Goal: Check status: Check status

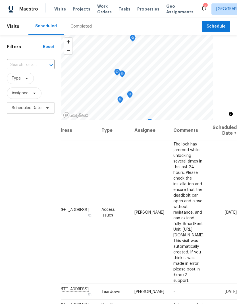
scroll to position [0, 45]
click at [0, 0] on icon at bounding box center [0, 0] width 0 height 0
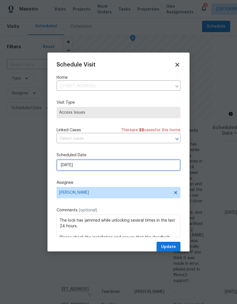
click at [139, 168] on input "[DATE]" at bounding box center [119, 165] width 124 height 11
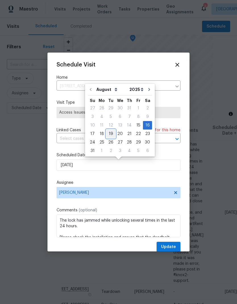
click at [110, 135] on div "19" at bounding box center [110, 134] width 9 height 8
type input "[DATE]"
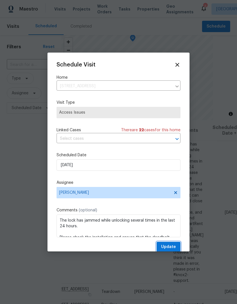
click at [173, 245] on span "Update" at bounding box center [168, 247] width 15 height 7
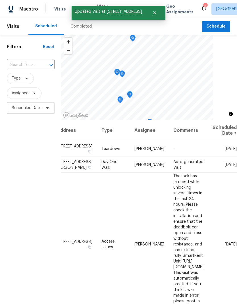
click at [18, 177] on div "Filters Reset ​ Type Assignee Scheduled Date" at bounding box center [30, 199] width 61 height 329
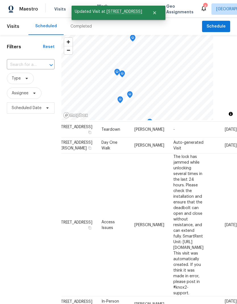
scroll to position [19, 45]
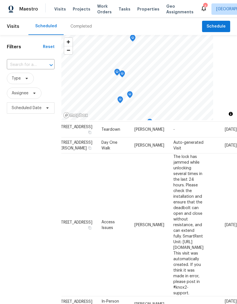
click at [0, 0] on icon at bounding box center [0, 0] width 0 height 0
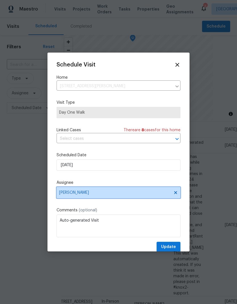
click at [177, 194] on icon at bounding box center [175, 192] width 3 height 3
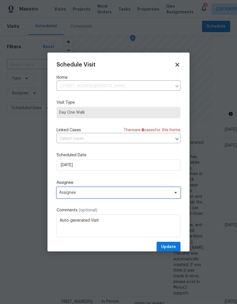
click at [158, 197] on span "Assignee" at bounding box center [119, 192] width 124 height 11
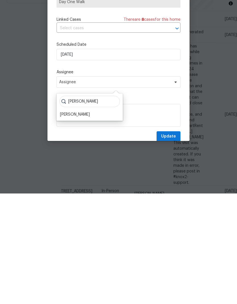
type input "[PERSON_NAME]"
click at [81, 222] on div "[PERSON_NAME]" at bounding box center [75, 225] width 30 height 6
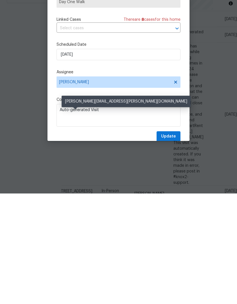
scroll to position [23, 0]
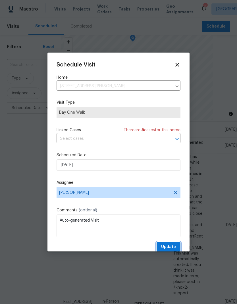
click at [173, 250] on span "Update" at bounding box center [168, 247] width 15 height 7
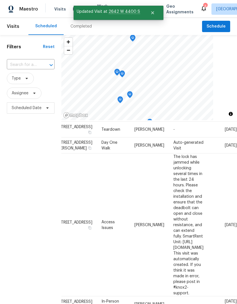
click at [23, 145] on div "Filters Reset ​ Type Assignee Scheduled Date" at bounding box center [30, 199] width 61 height 329
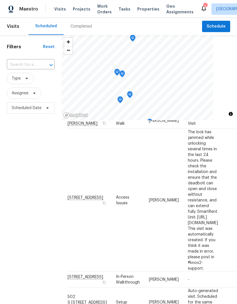
scroll to position [53, 1]
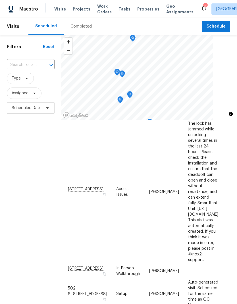
click at [33, 188] on div "Filters Reset ​ Type Assignee Scheduled Date" at bounding box center [30, 199] width 61 height 329
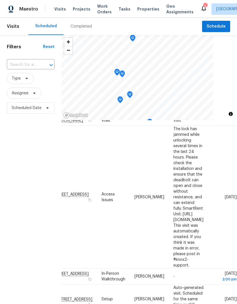
click at [14, 184] on div "Filters Reset ​ Type Assignee Scheduled Date" at bounding box center [30, 199] width 61 height 329
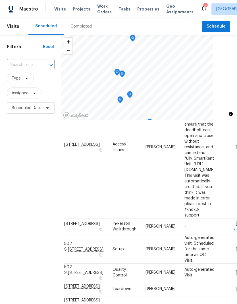
scroll to position [98, 4]
